Goal: Transaction & Acquisition: Book appointment/travel/reservation

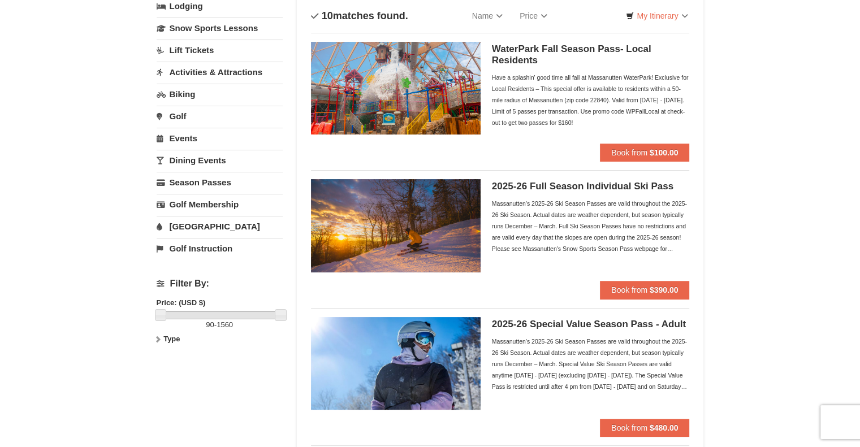
scroll to position [84, 0]
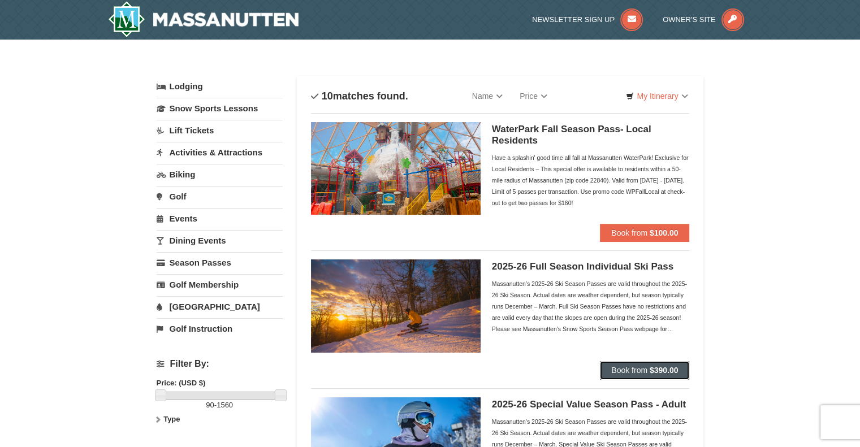
click at [628, 362] on button "Book from $390.00" at bounding box center [644, 370] width 89 height 18
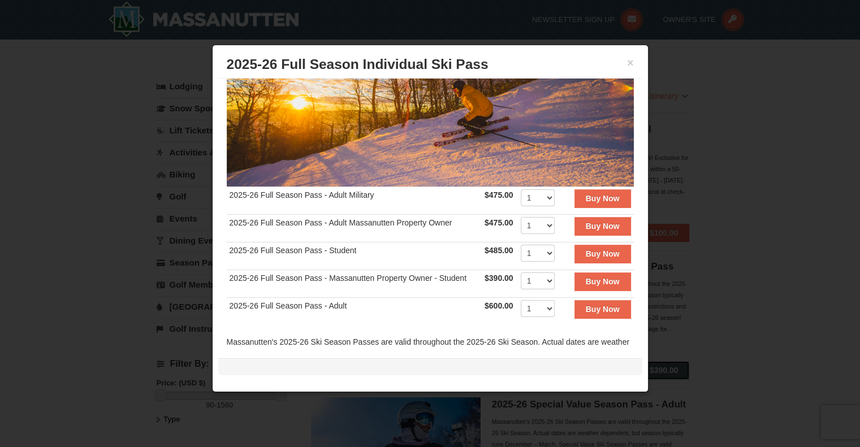
scroll to position [120, 0]
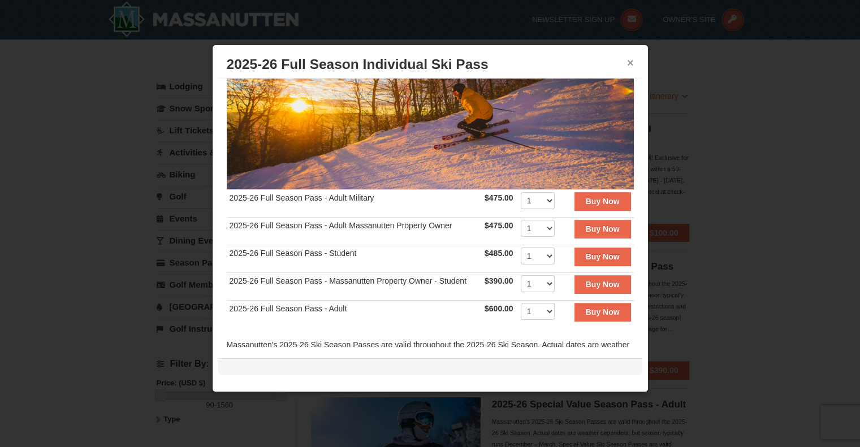
click at [632, 65] on button "×" at bounding box center [630, 62] width 7 height 11
